Goal: Transaction & Acquisition: Book appointment/travel/reservation

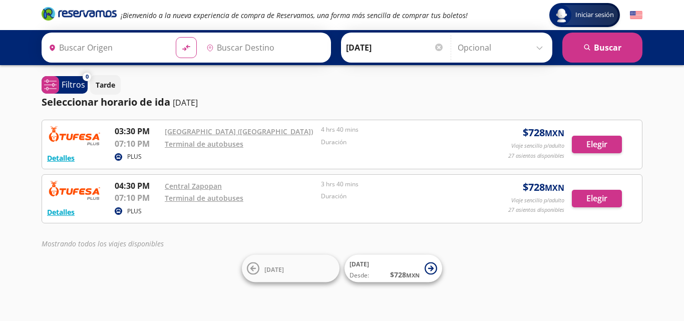
type input "[GEOGRAPHIC_DATA], [GEOGRAPHIC_DATA]"
type input "Peñas, Nayarit"
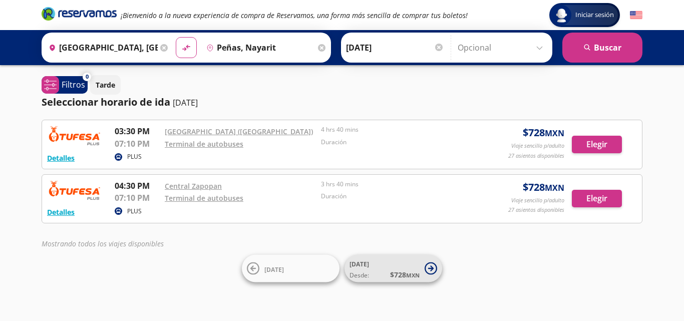
click at [432, 270] on icon at bounding box center [431, 268] width 6 height 6
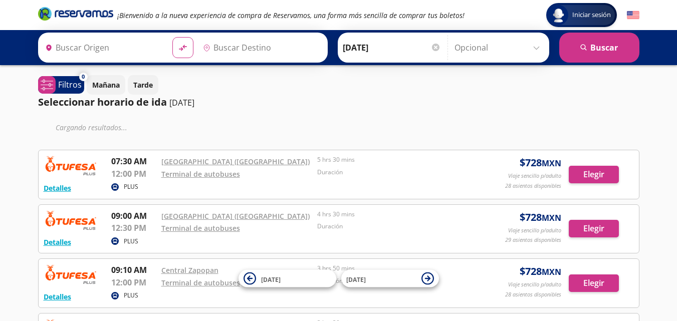
type input "[GEOGRAPHIC_DATA], [GEOGRAPHIC_DATA]"
type input "Peñas, Nayarit"
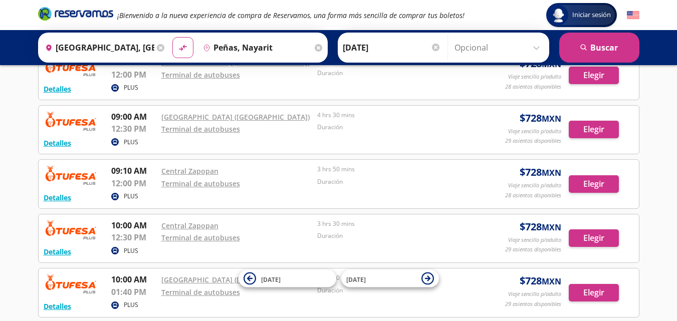
scroll to position [50, 0]
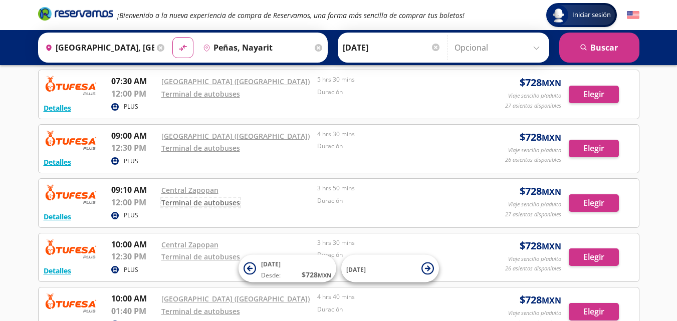
click at [194, 204] on link "Terminal de autobuses" at bounding box center [200, 203] width 79 height 10
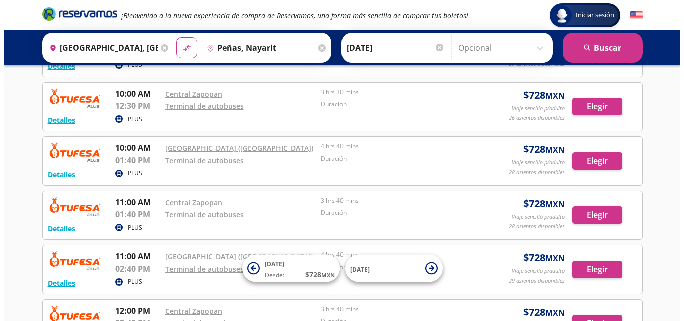
scroll to position [176, 0]
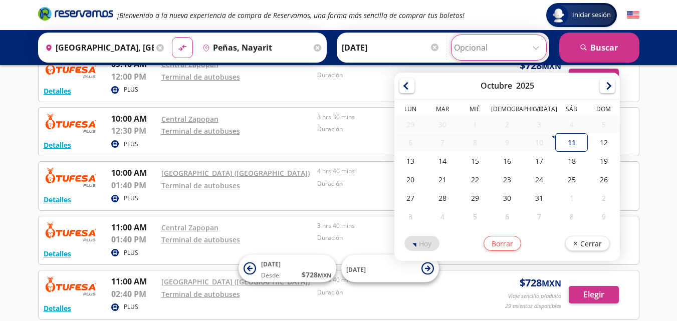
click at [540, 49] on input "Opcional" at bounding box center [499, 47] width 90 height 25
click at [594, 247] on button "Cerrar" at bounding box center [587, 241] width 45 height 15
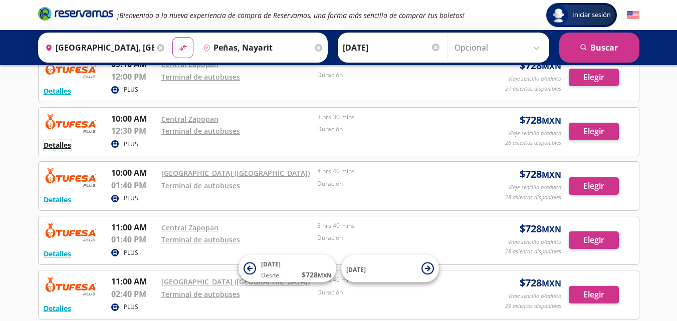
click at [69, 145] on button "Detalles" at bounding box center [58, 145] width 28 height 11
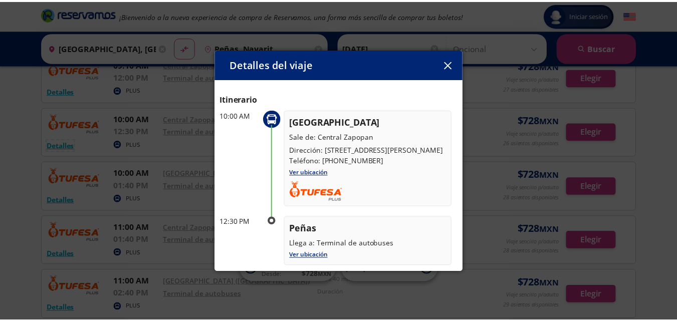
scroll to position [50, 0]
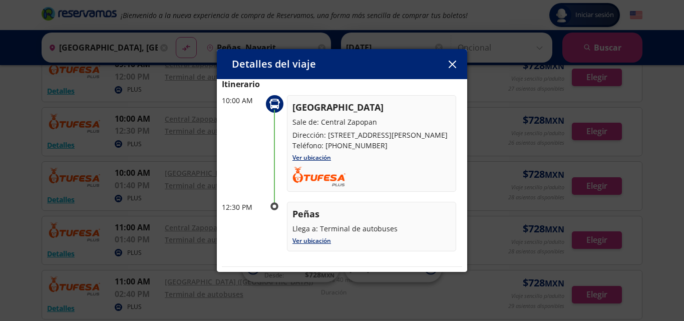
drag, startPoint x: 387, startPoint y: 169, endPoint x: 435, endPoint y: 169, distance: 48.6
click at [435, 169] on div "Guadalajara Sale de: [GEOGRAPHIC_DATA] Dirección: [STREET_ADDRESS][PERSON_NAME]…" at bounding box center [371, 143] width 169 height 97
click at [452, 63] on icon "button" at bounding box center [453, 65] width 8 height 8
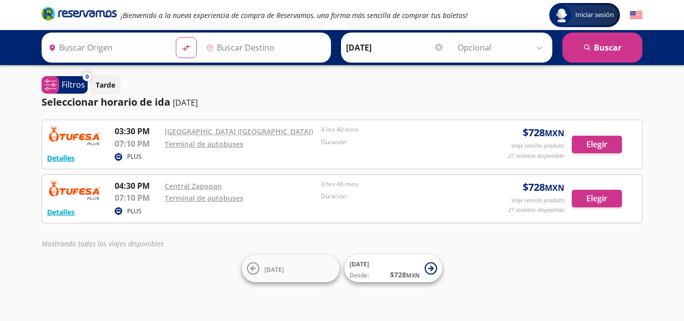
type input "[GEOGRAPHIC_DATA], [GEOGRAPHIC_DATA]"
type input "Peñas, Nayarit"
